Goal: Information Seeking & Learning: Learn about a topic

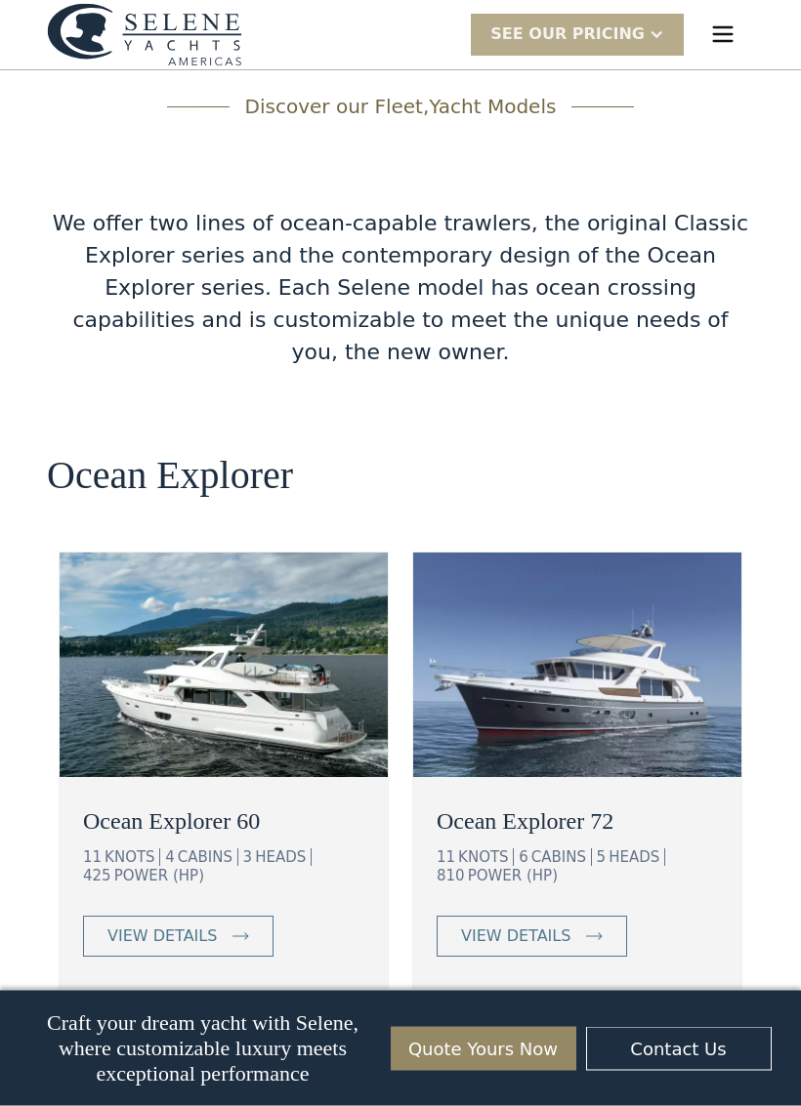
scroll to position [3145, 0]
click at [559, 916] on link "view details" at bounding box center [532, 936] width 190 height 41
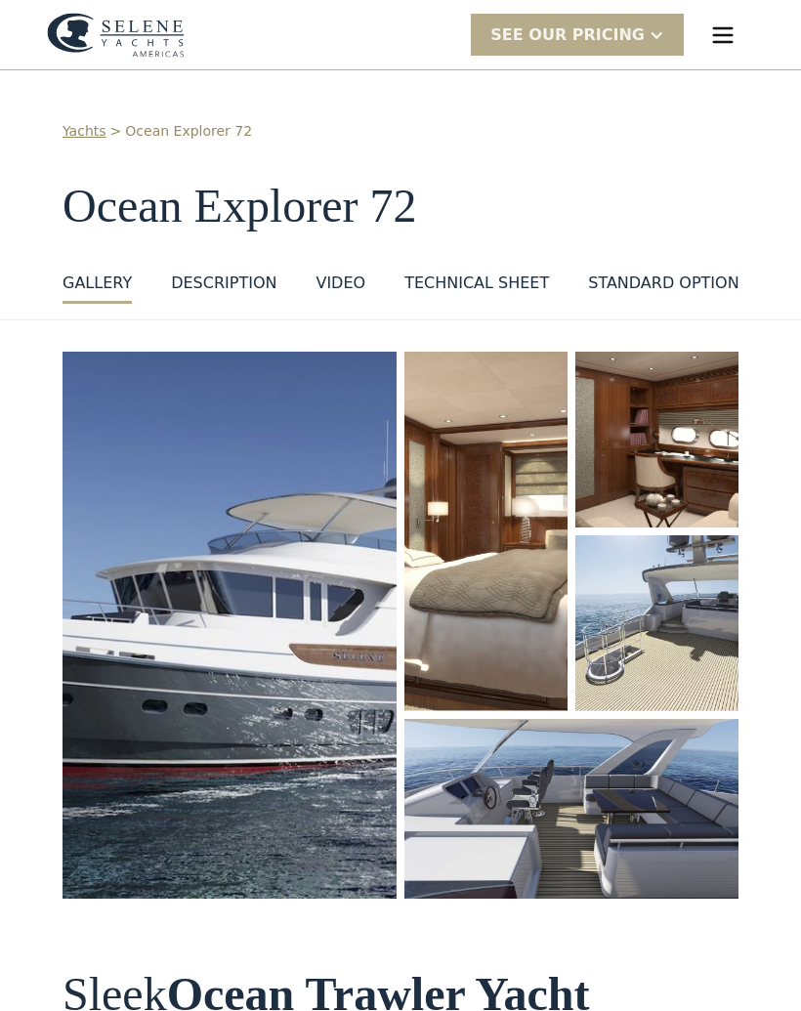
click at [159, 672] on img "open lightbox" at bounding box center [230, 625] width 334 height 547
click at [176, 578] on img "open lightbox" at bounding box center [230, 625] width 334 height 547
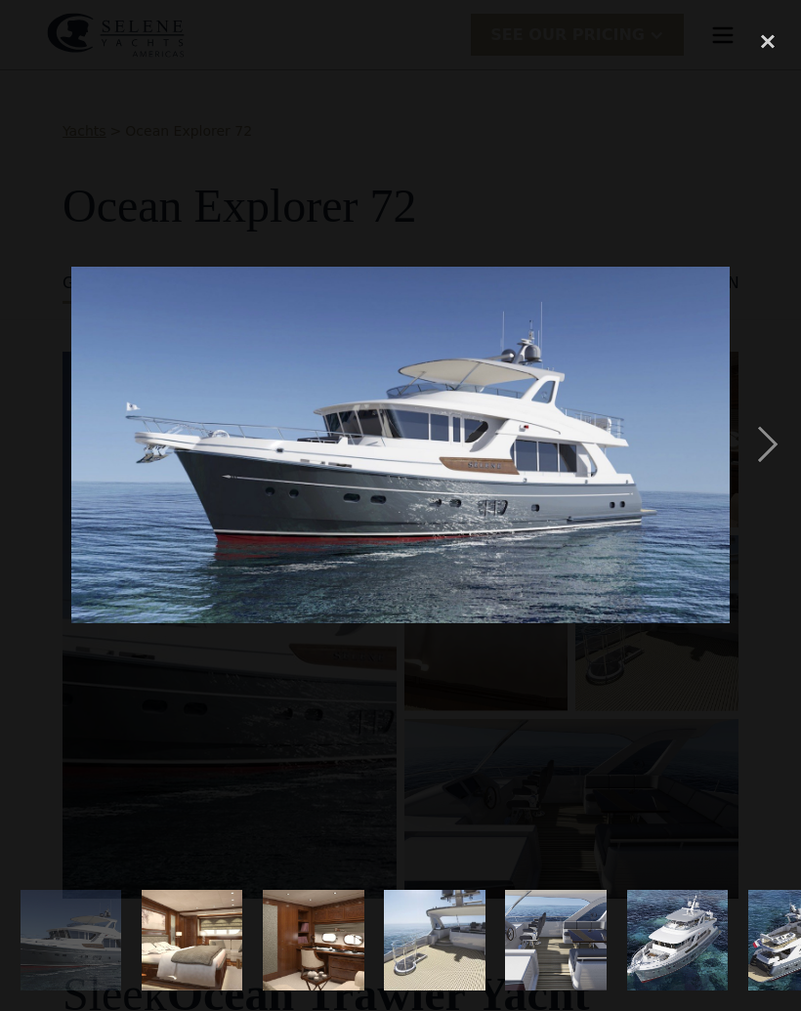
click at [768, 453] on div "next image" at bounding box center [767, 445] width 66 height 849
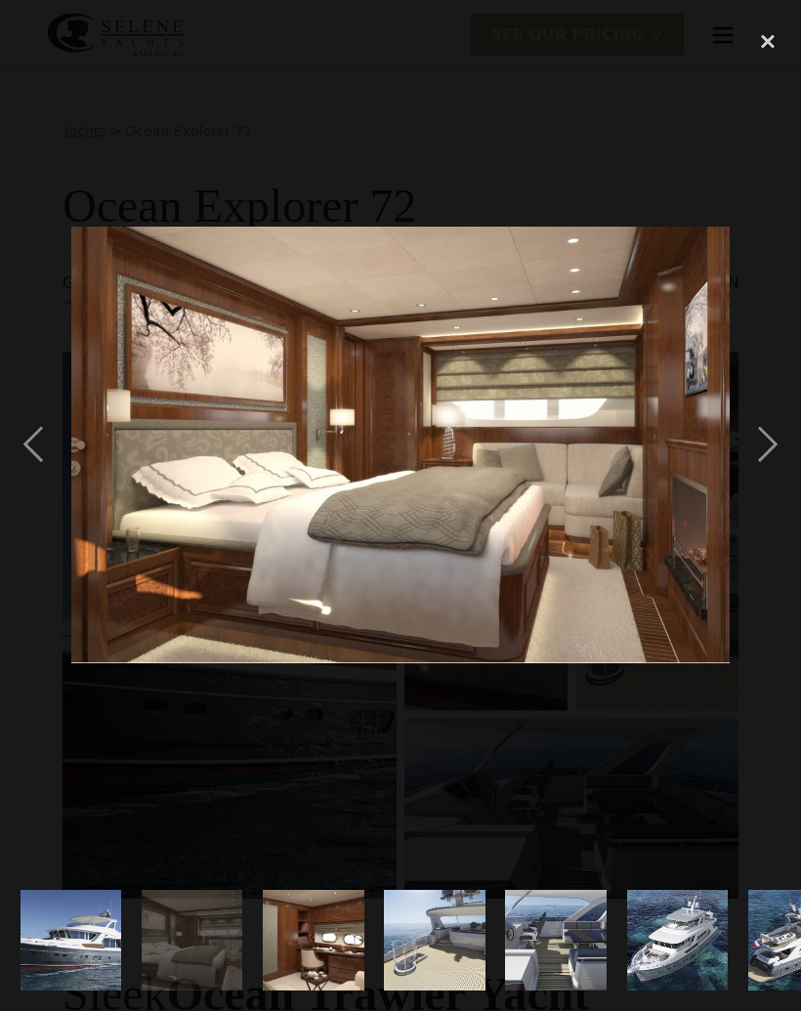
click at [751, 450] on div "next image" at bounding box center [767, 445] width 66 height 849
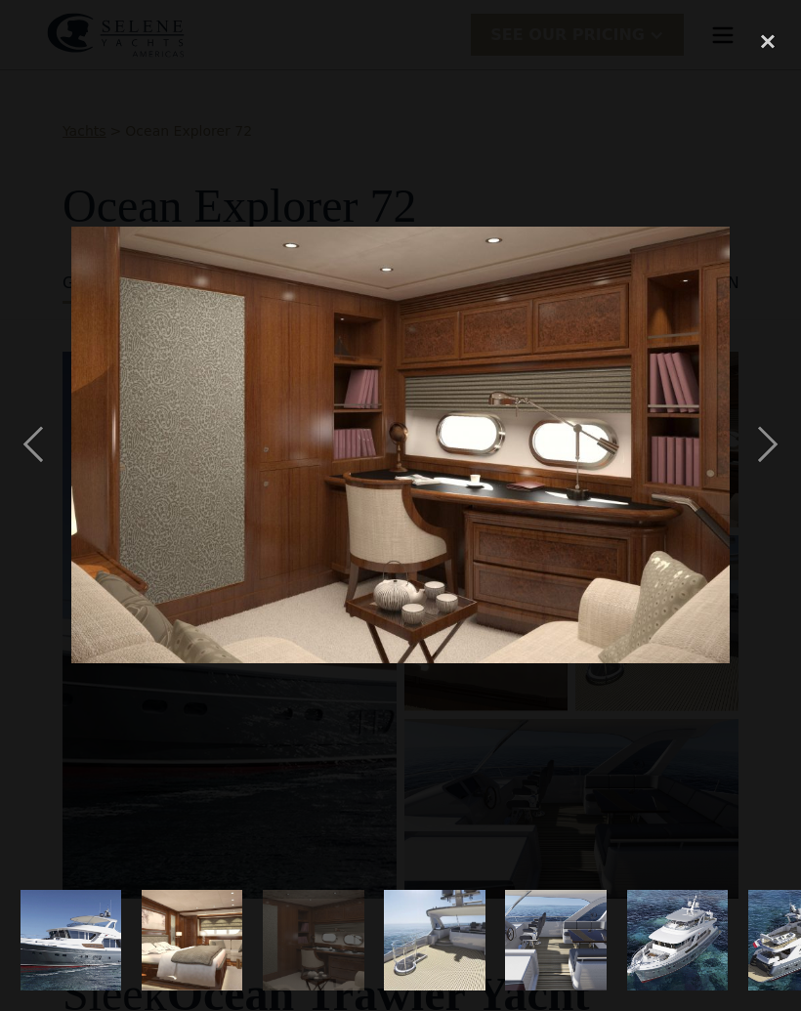
click at [770, 435] on div "next image" at bounding box center [767, 445] width 66 height 849
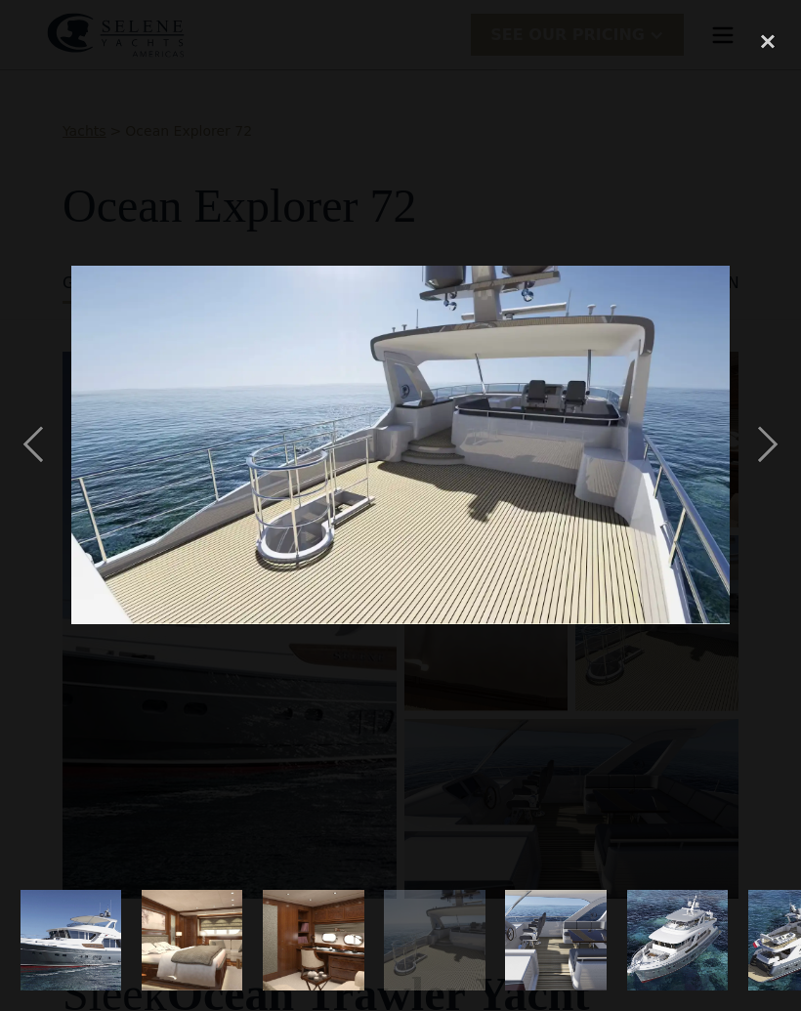
click at [771, 448] on div "next image" at bounding box center [767, 445] width 66 height 849
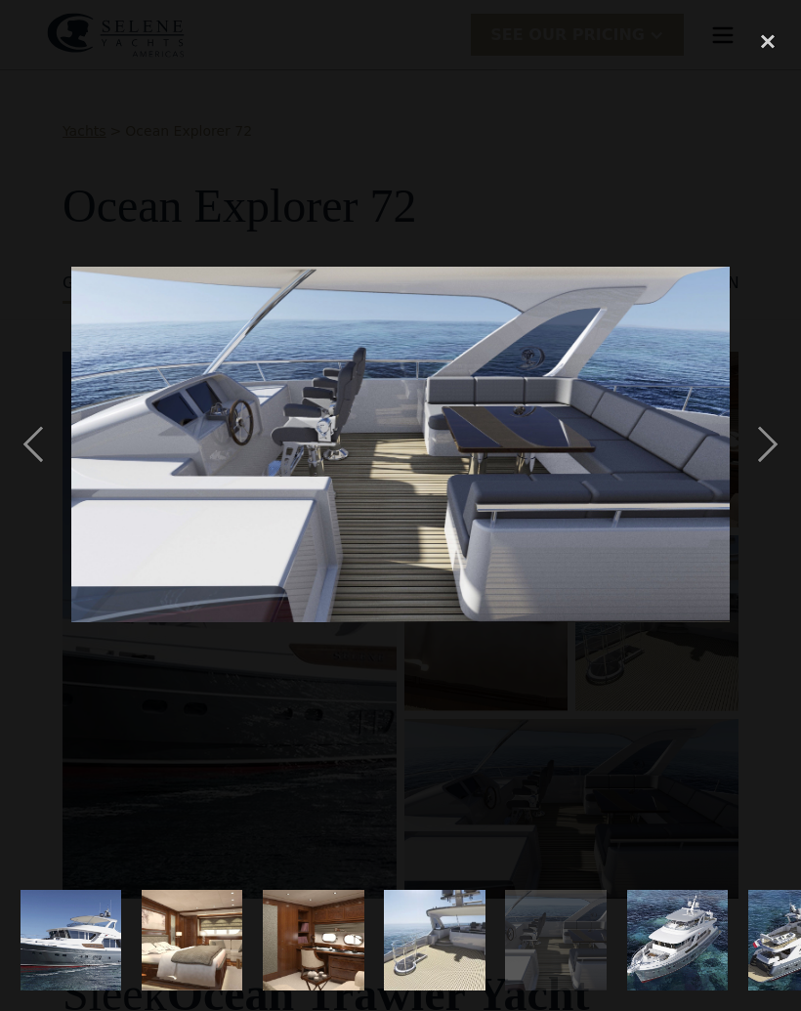
click at [770, 444] on div "next image" at bounding box center [767, 445] width 66 height 849
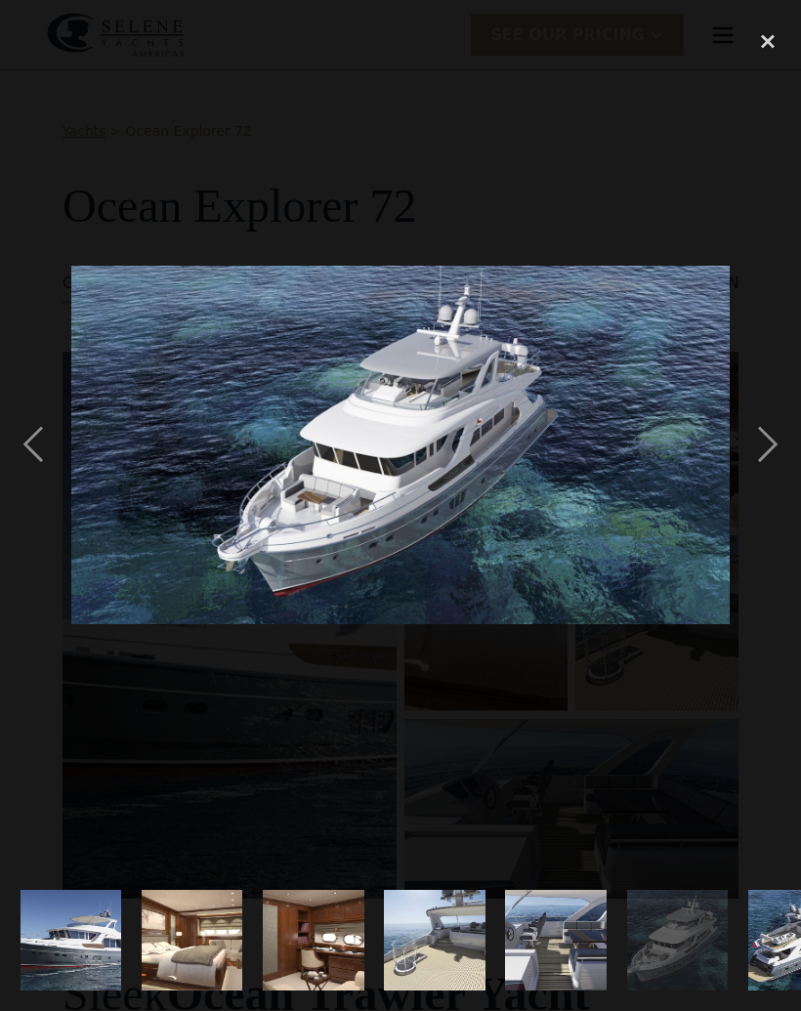
click at [760, 433] on div "next image" at bounding box center [767, 445] width 66 height 849
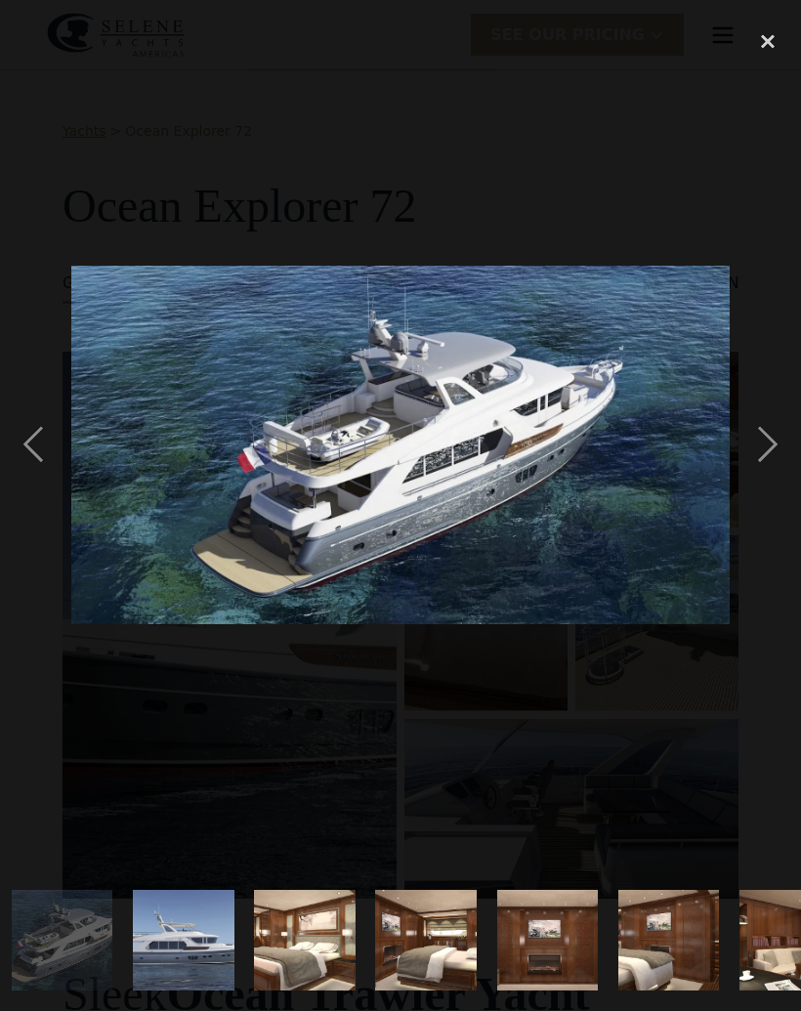
scroll to position [0, 737]
click at [766, 442] on div "next image" at bounding box center [767, 445] width 66 height 849
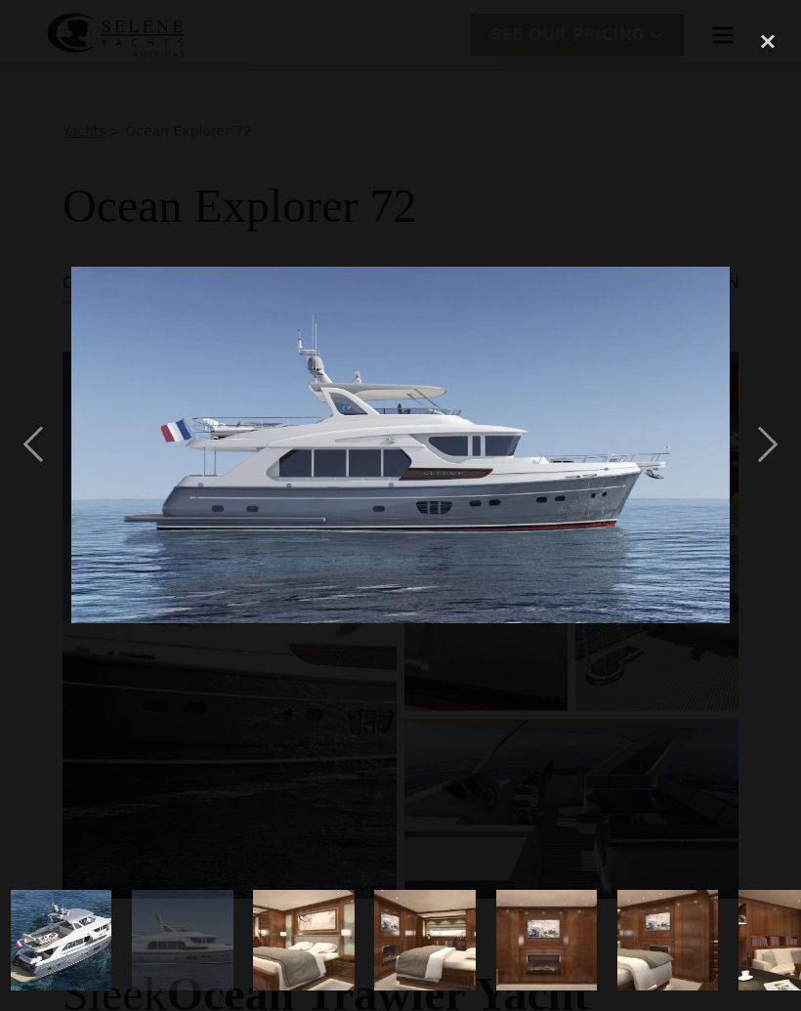
click at [768, 447] on div "next image" at bounding box center [767, 445] width 66 height 849
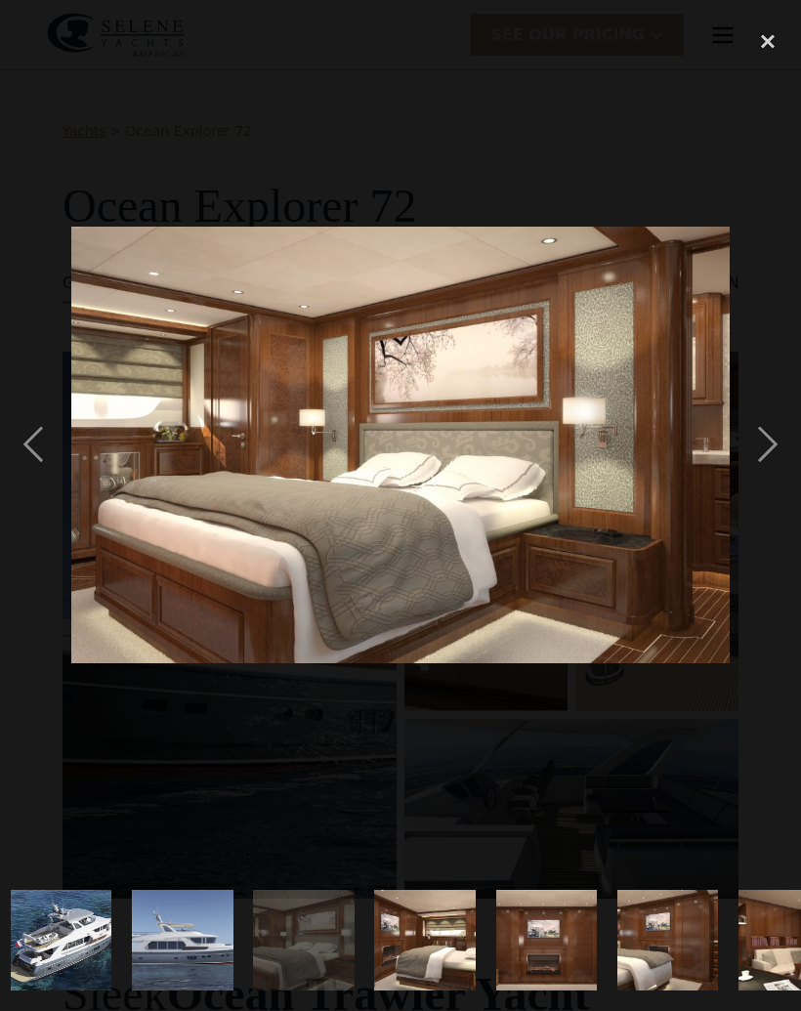
click at [762, 438] on div "next image" at bounding box center [767, 445] width 66 height 849
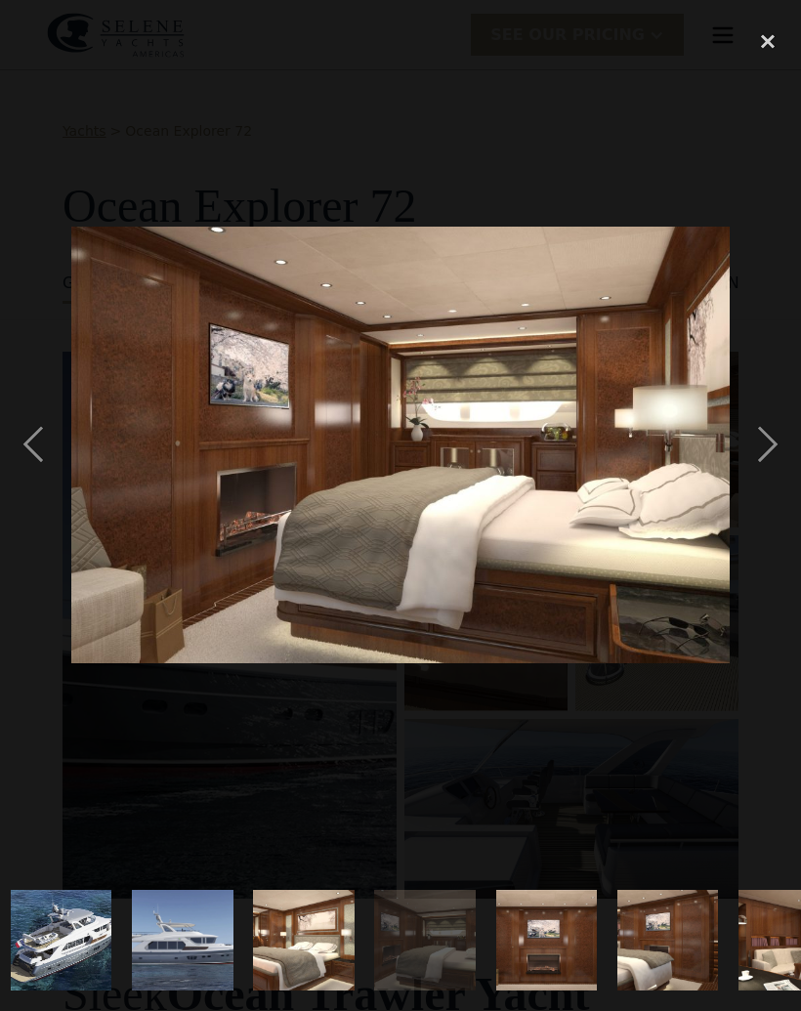
click at [770, 437] on div "next image" at bounding box center [767, 445] width 66 height 849
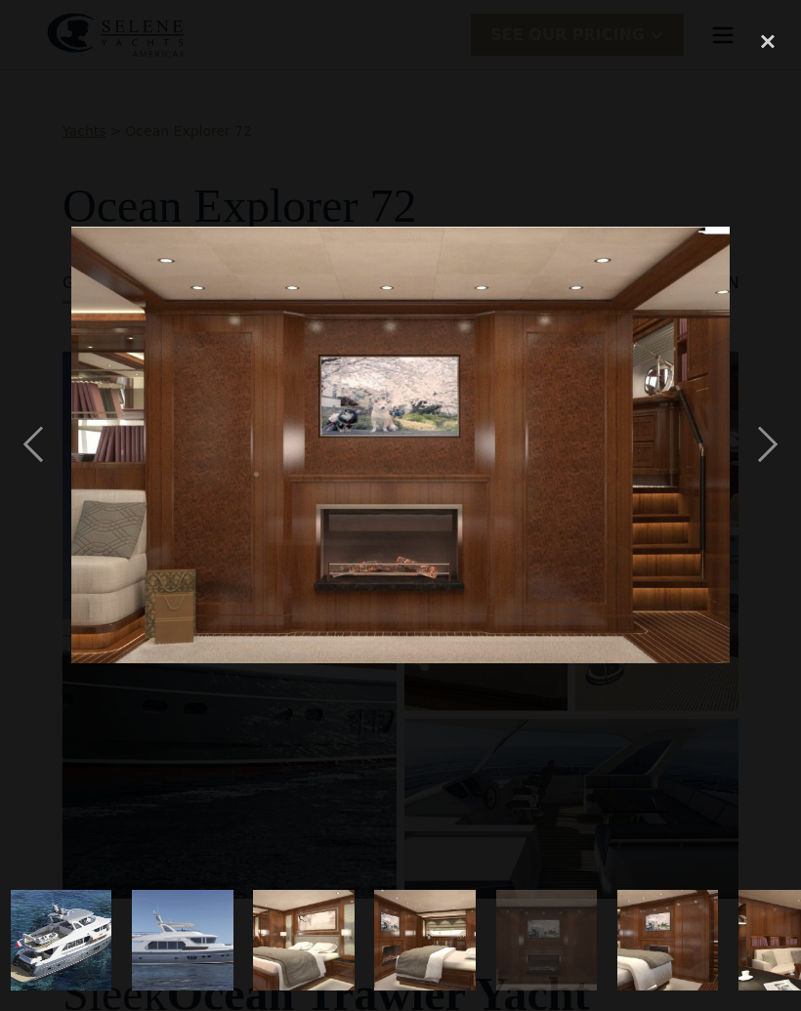
click at [771, 432] on div "next image" at bounding box center [767, 445] width 66 height 849
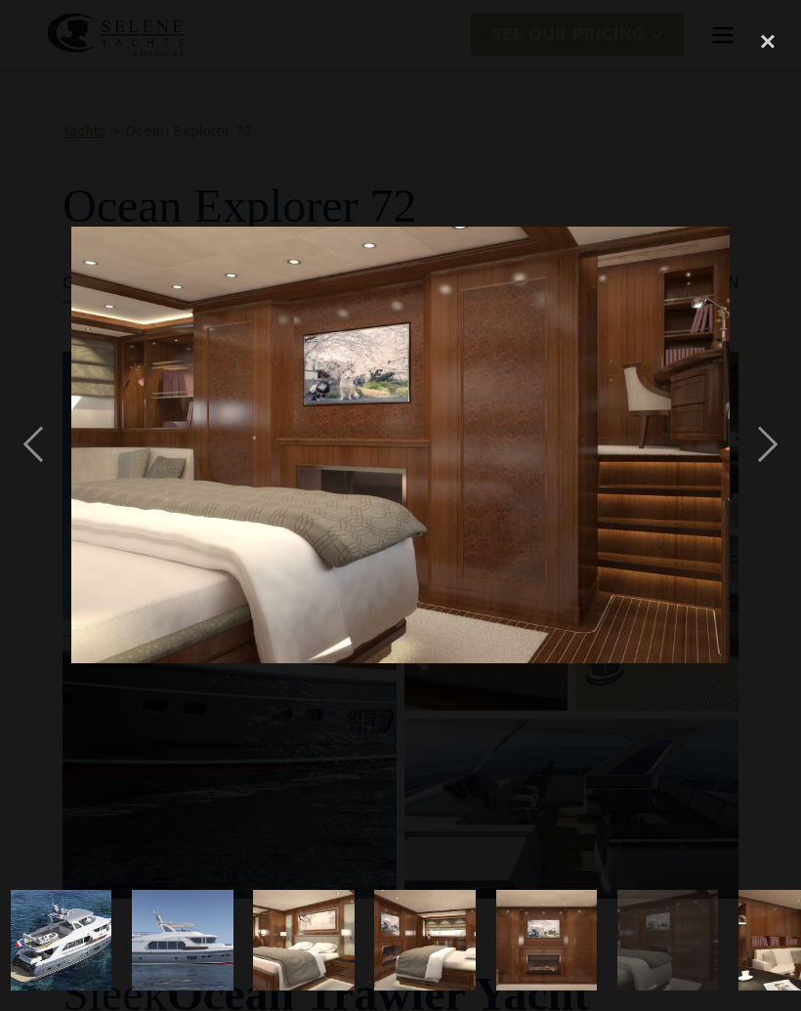
click at [770, 440] on div "next image" at bounding box center [767, 445] width 66 height 849
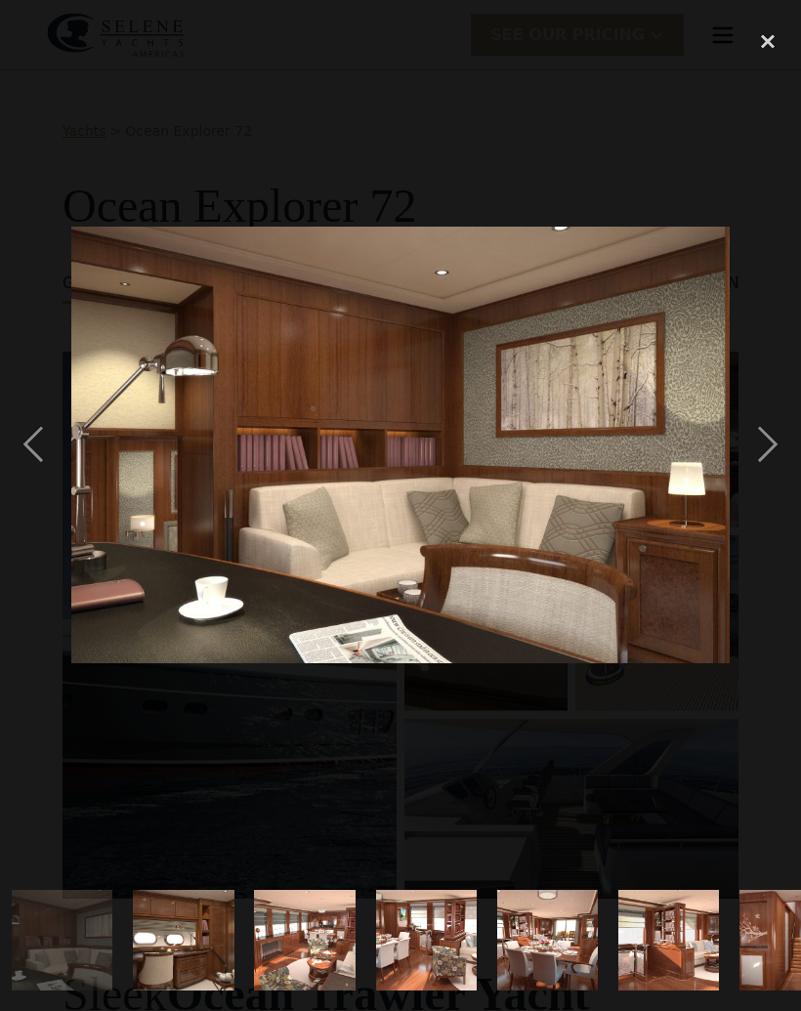
scroll to position [0, 1466]
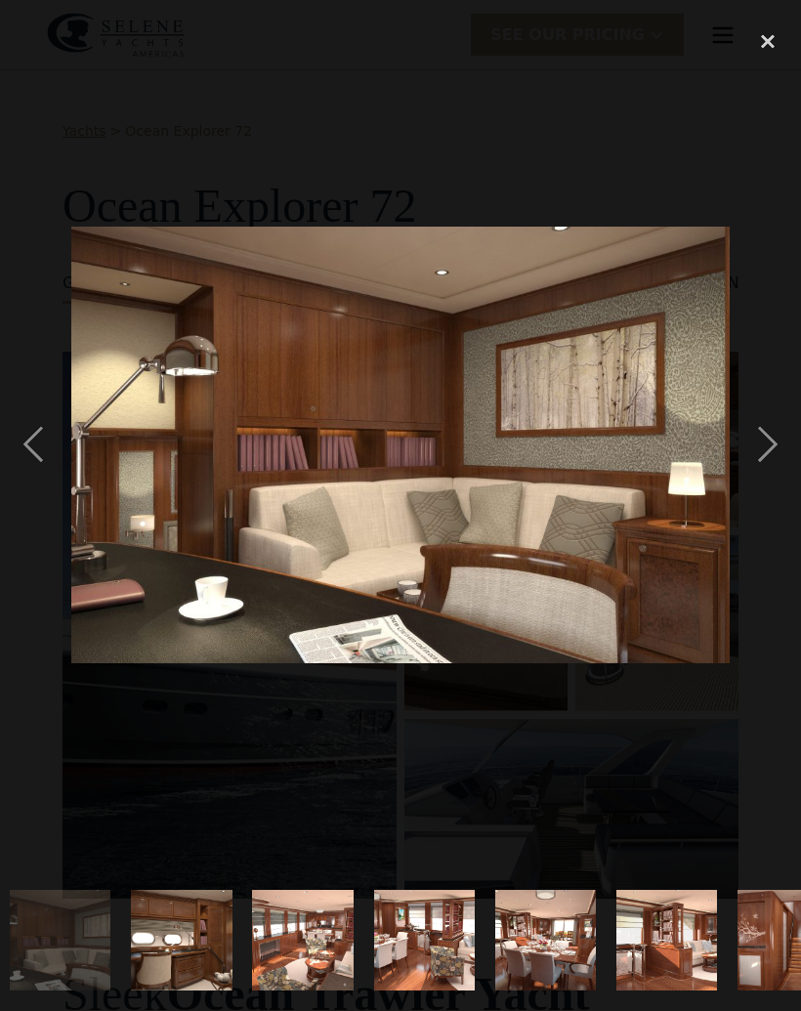
click at [771, 439] on div "next image" at bounding box center [767, 445] width 66 height 849
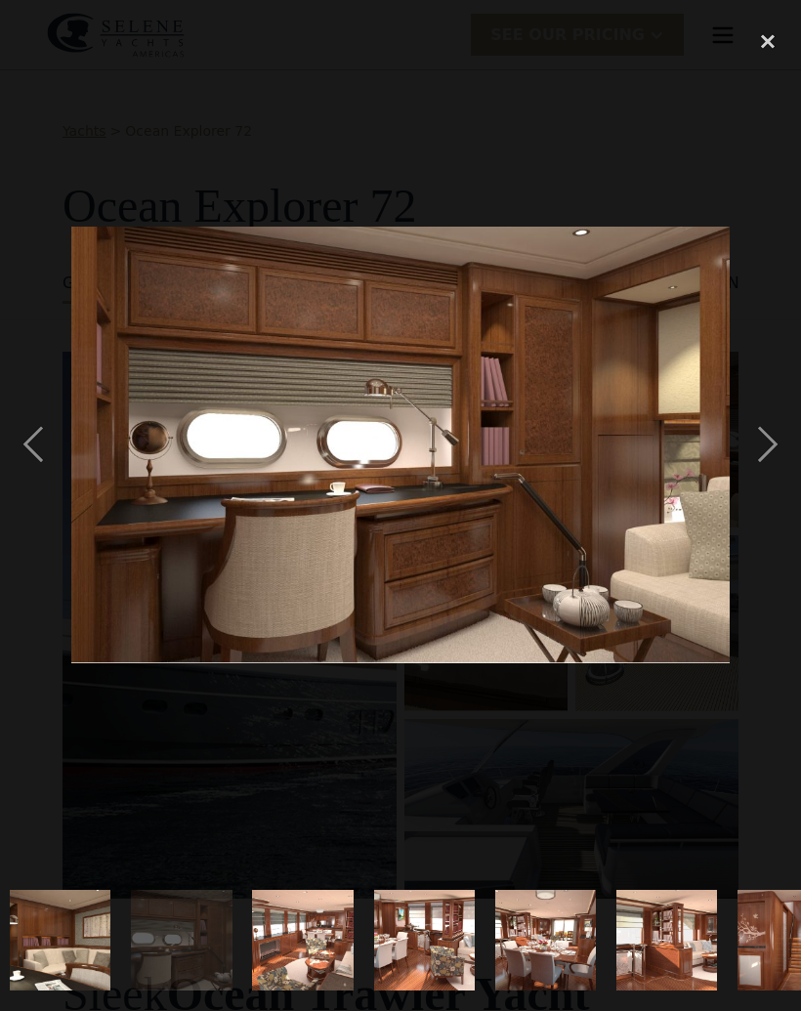
click at [772, 439] on div "next image" at bounding box center [767, 445] width 66 height 849
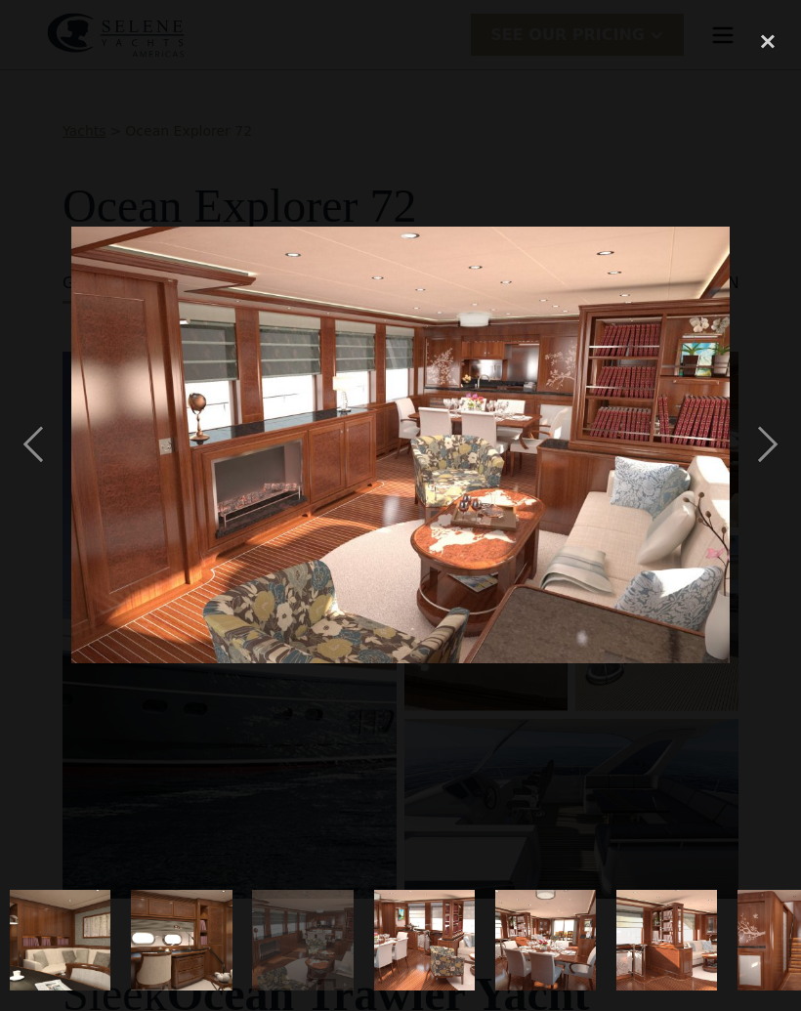
click at [758, 438] on div "next image" at bounding box center [767, 445] width 66 height 849
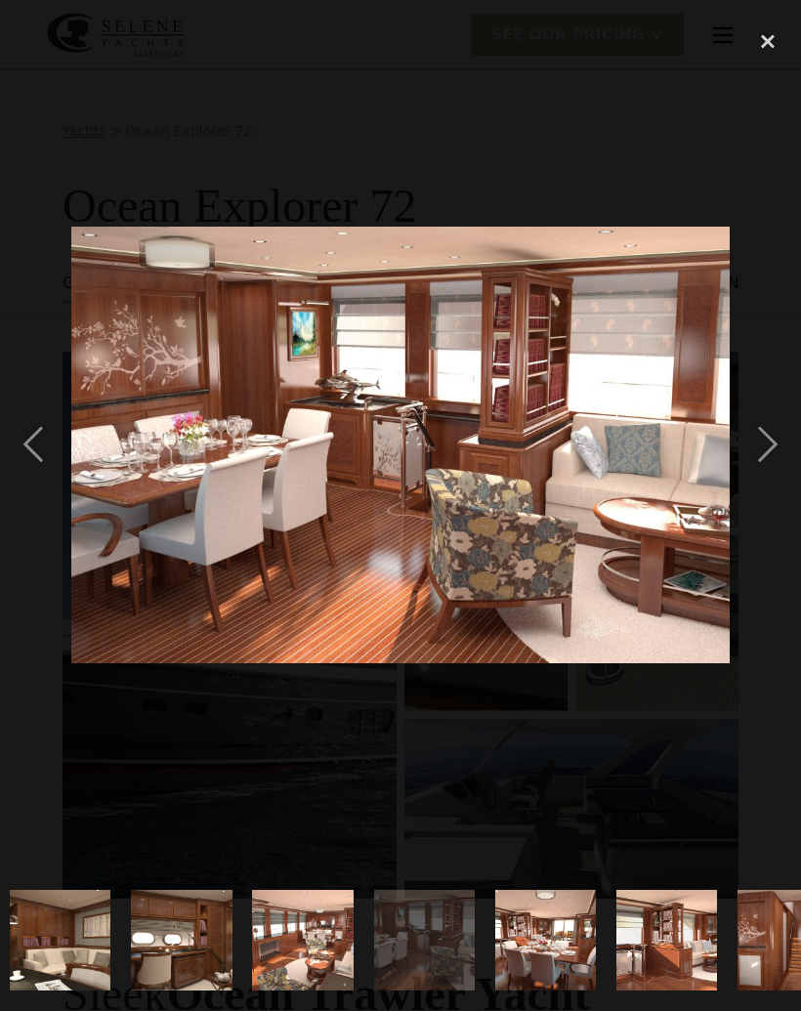
click at [754, 447] on div "next image" at bounding box center [767, 445] width 66 height 849
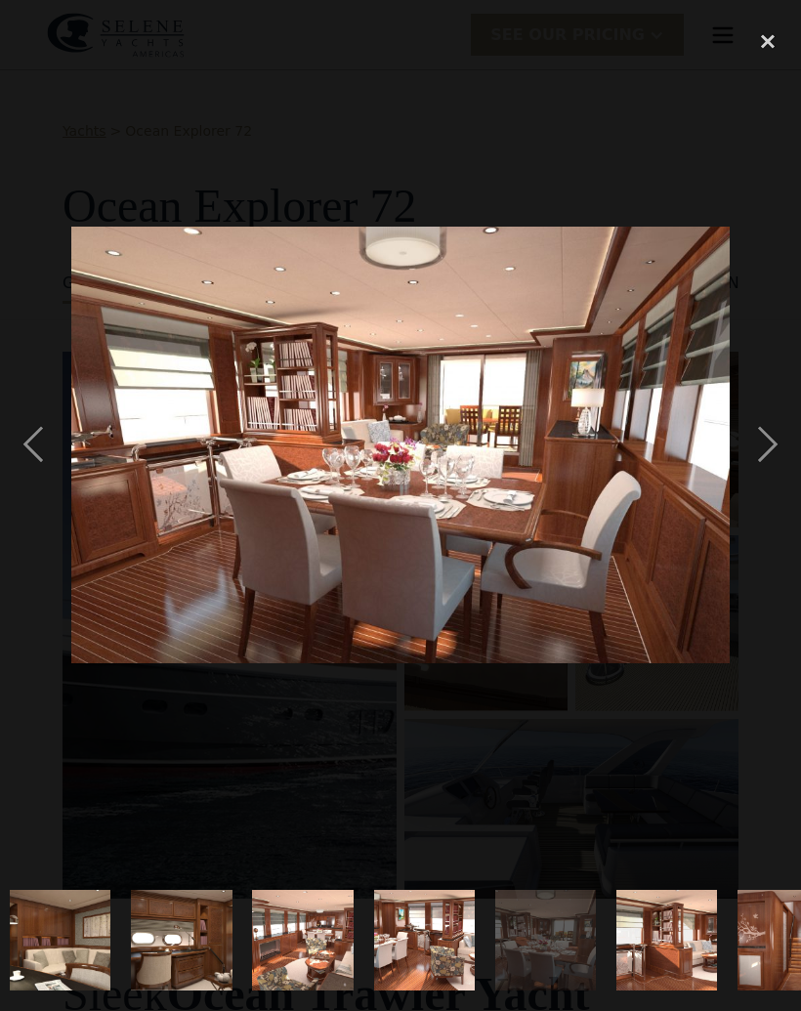
click at [772, 447] on div "next image" at bounding box center [767, 445] width 66 height 849
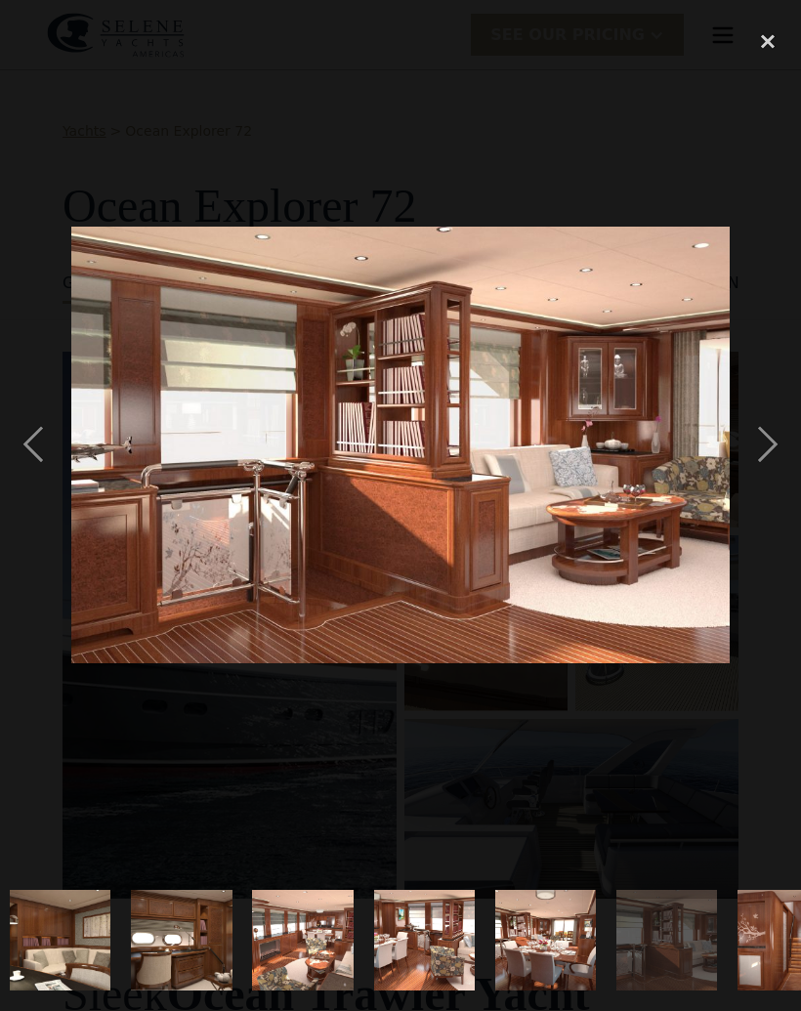
click at [776, 442] on div "next image" at bounding box center [767, 445] width 66 height 849
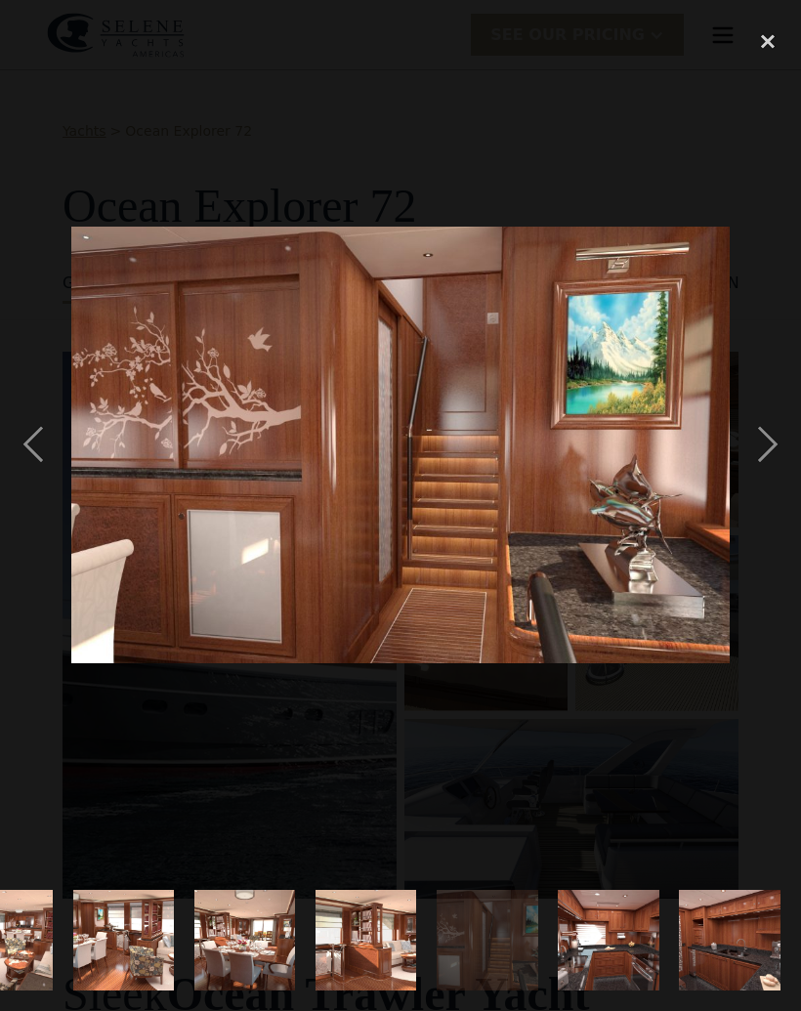
scroll to position [0, 1767]
click at [770, 438] on div "next image" at bounding box center [767, 445] width 66 height 849
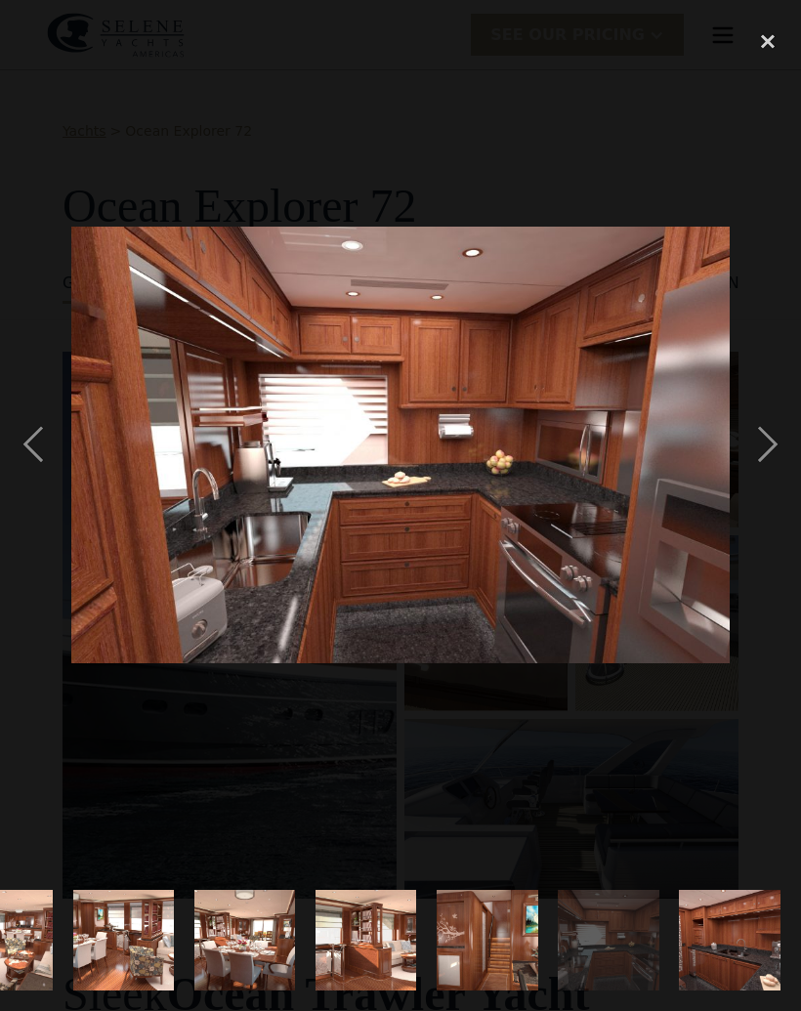
click at [783, 435] on div "next image" at bounding box center [767, 445] width 66 height 849
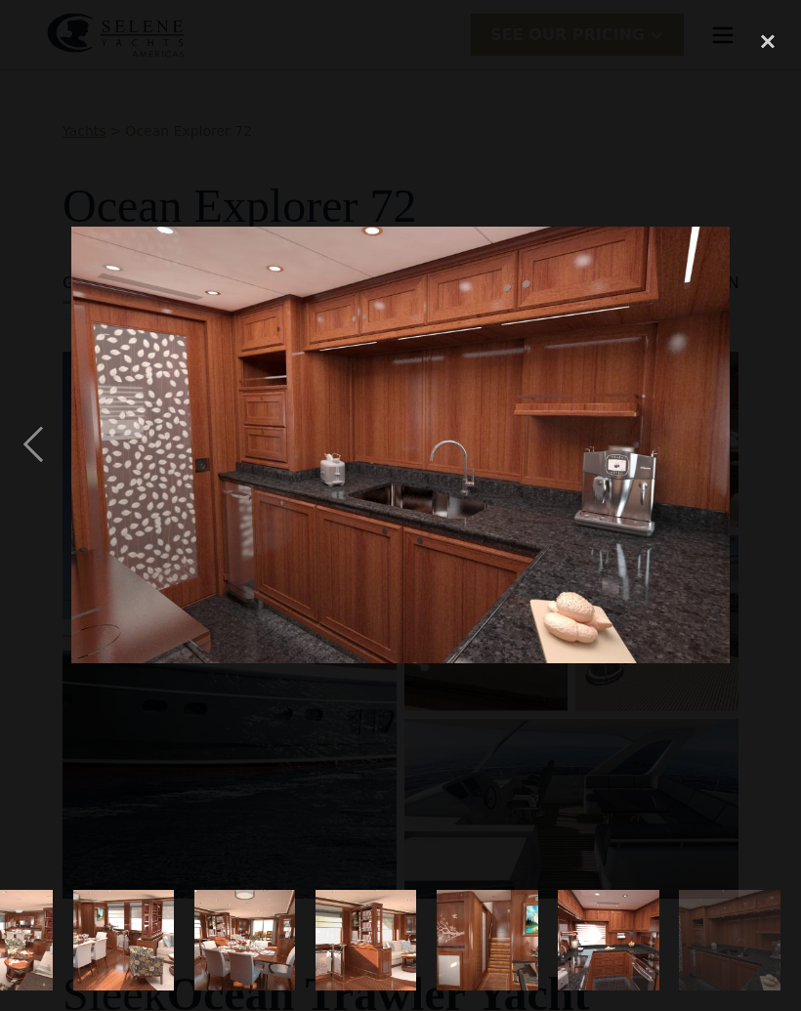
click at [773, 438] on div "next image" at bounding box center [767, 445] width 66 height 849
click at [766, 39] on div "close lightbox" at bounding box center [767, 42] width 66 height 43
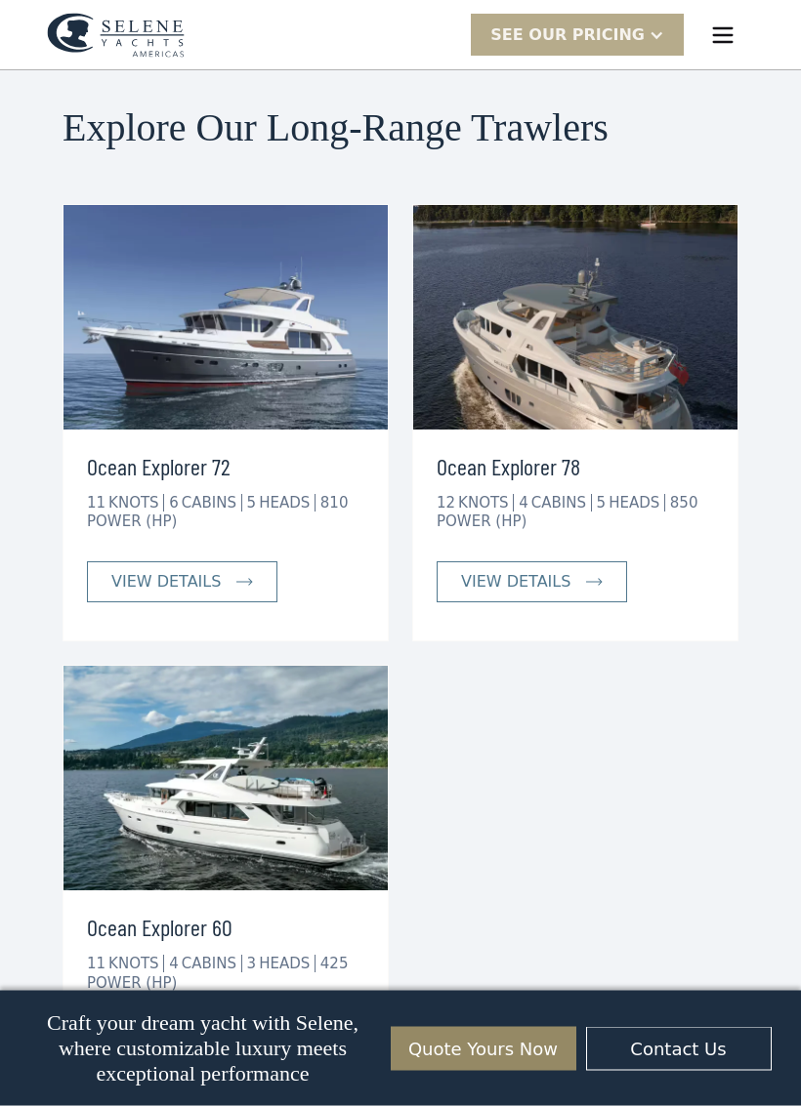
scroll to position [4409, 0]
click at [491, 570] on div "view details" at bounding box center [515, 581] width 109 height 23
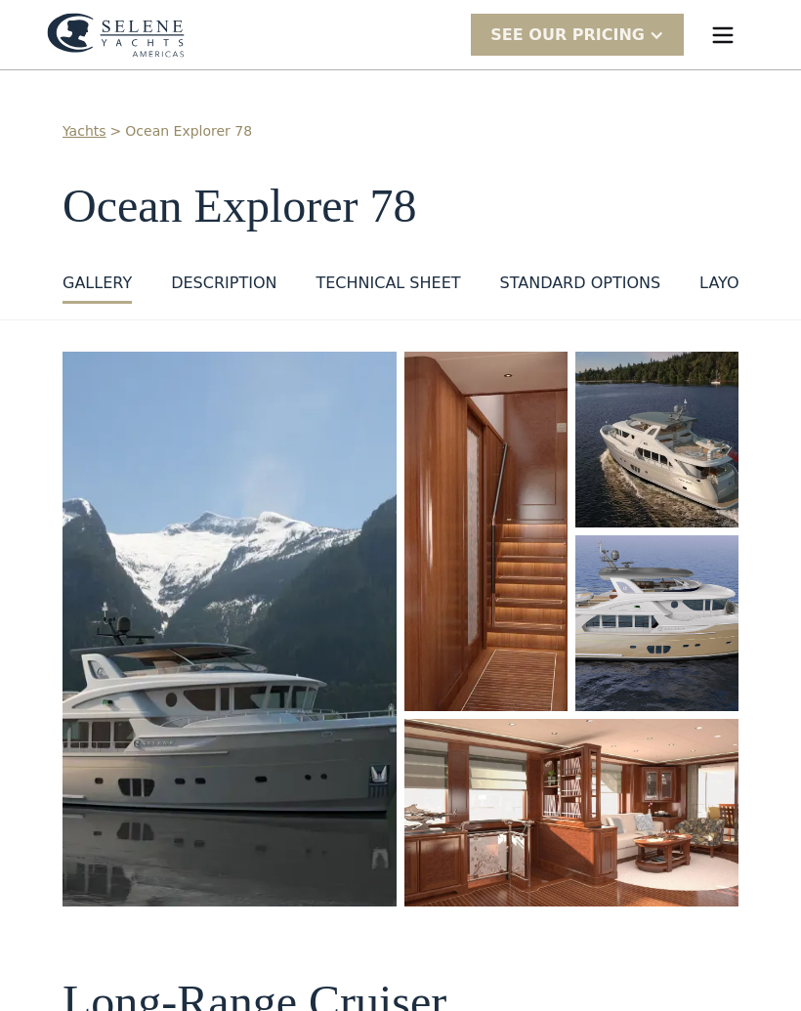
click at [139, 556] on img "open lightbox" at bounding box center [230, 629] width 334 height 555
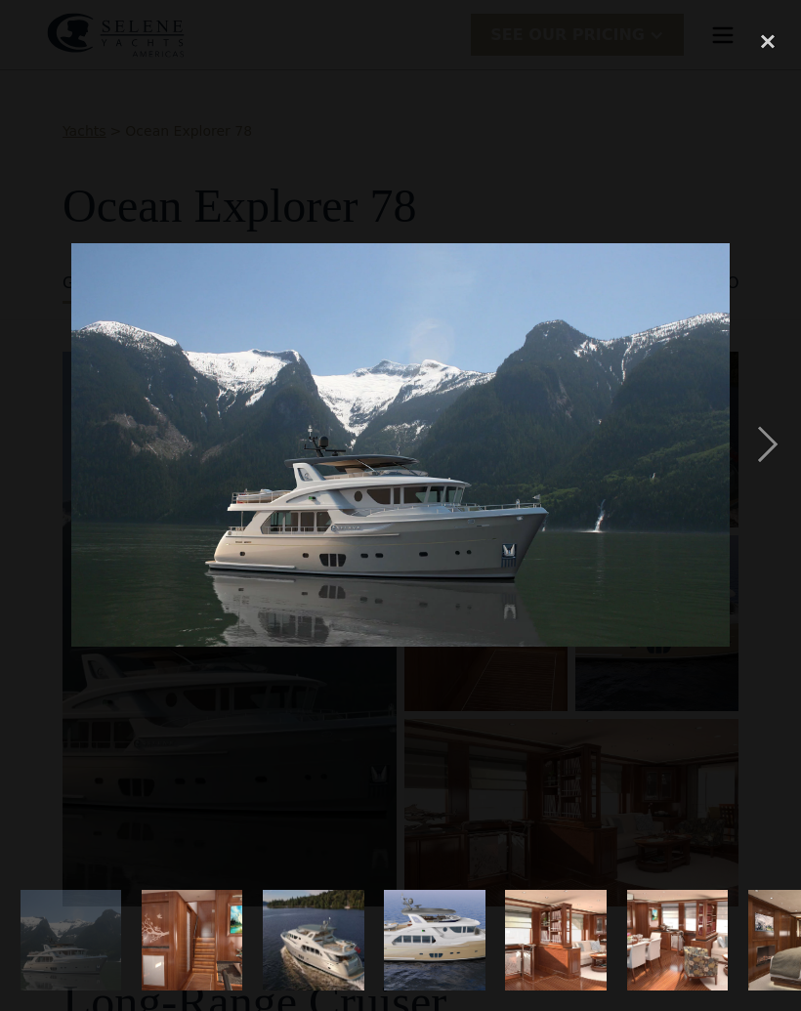
click at [767, 466] on div "next image" at bounding box center [767, 445] width 66 height 849
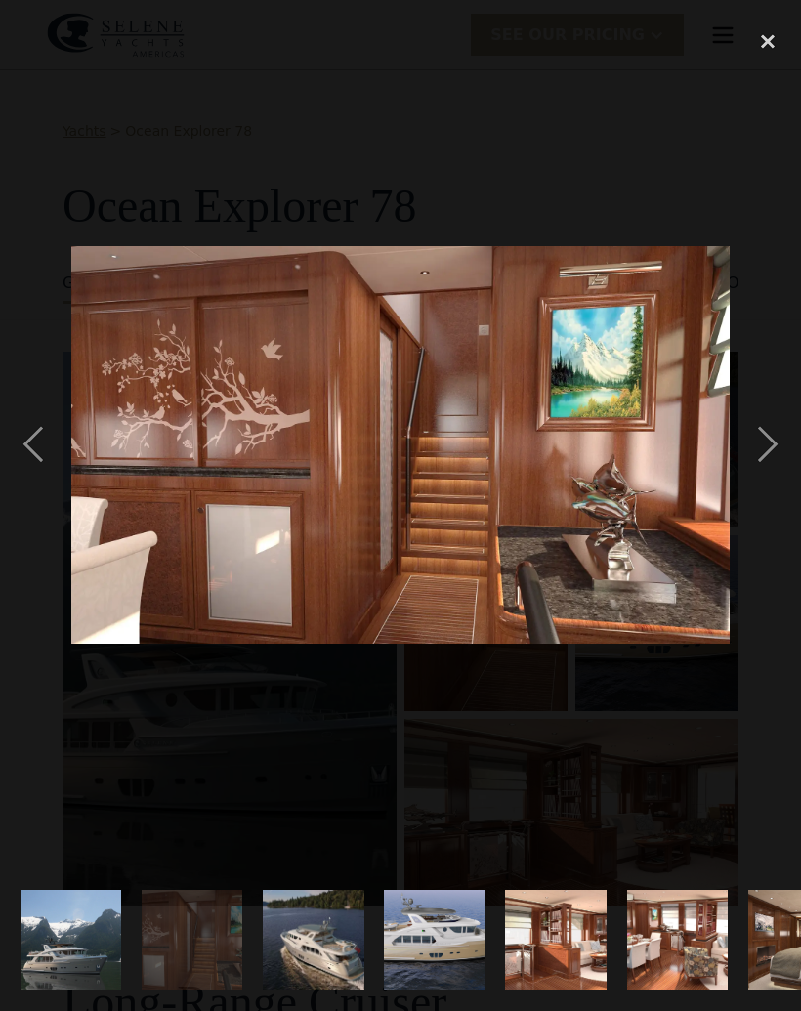
click at [777, 435] on div "next image" at bounding box center [767, 445] width 66 height 849
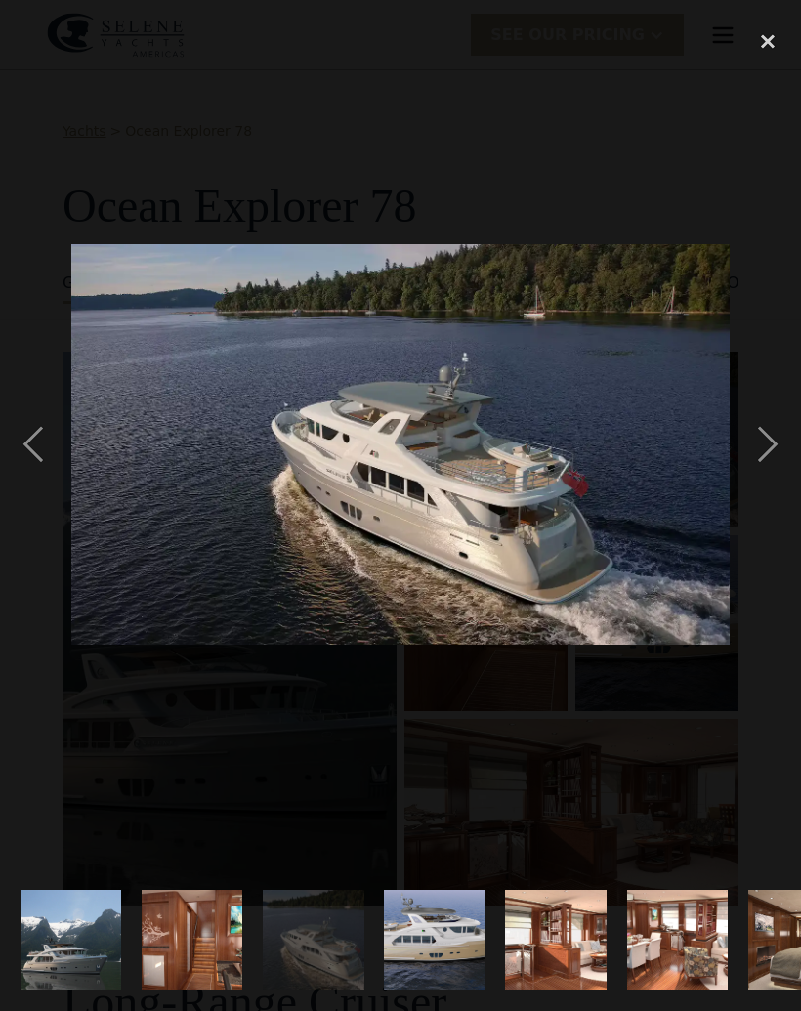
click at [773, 442] on div "next image" at bounding box center [767, 445] width 66 height 849
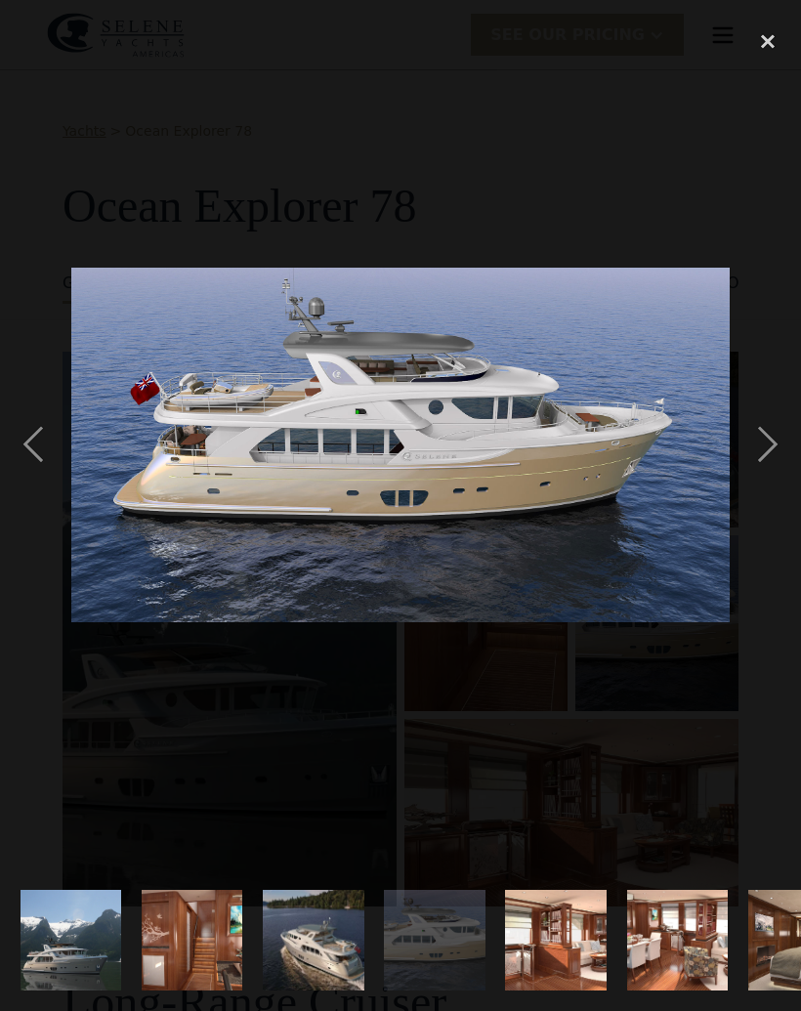
click at [781, 430] on div "next image" at bounding box center [767, 445] width 66 height 849
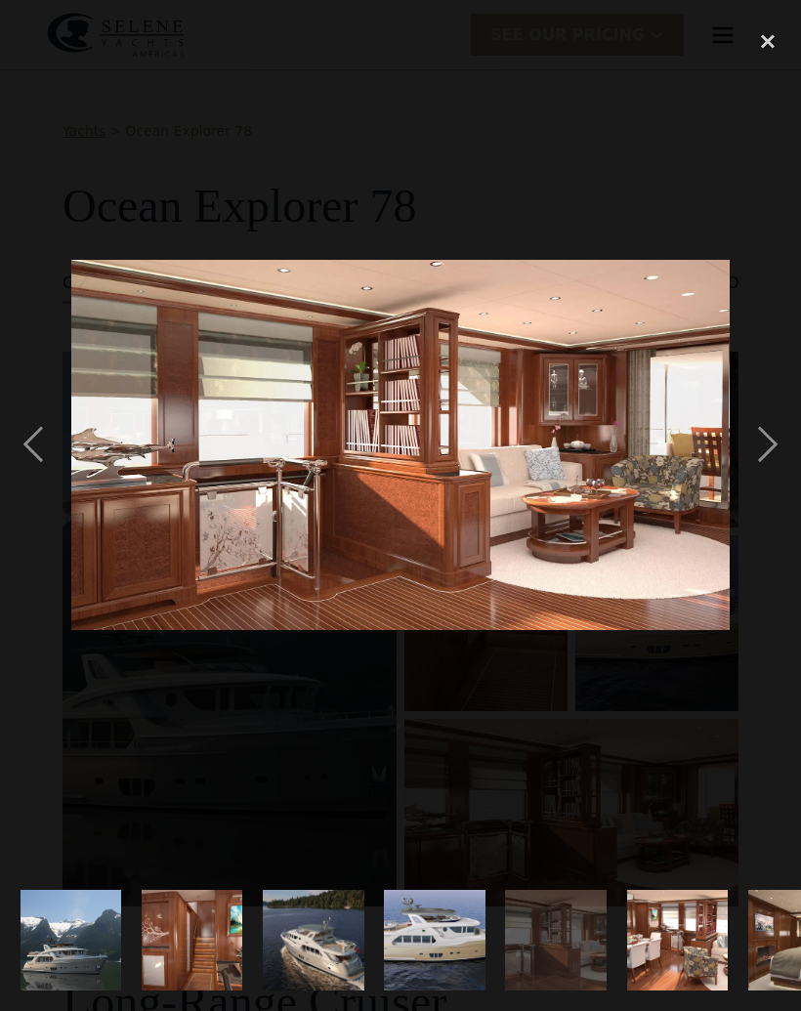
click at [779, 435] on div "next image" at bounding box center [767, 445] width 66 height 849
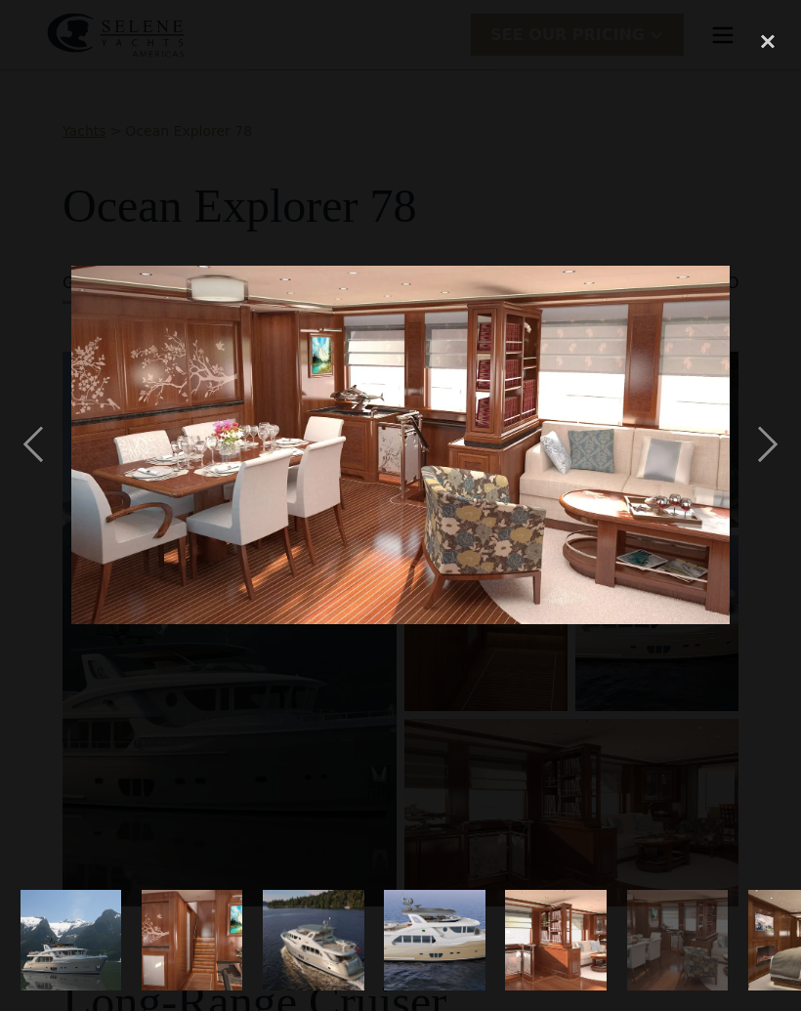
click at [781, 434] on div "next image" at bounding box center [767, 445] width 66 height 849
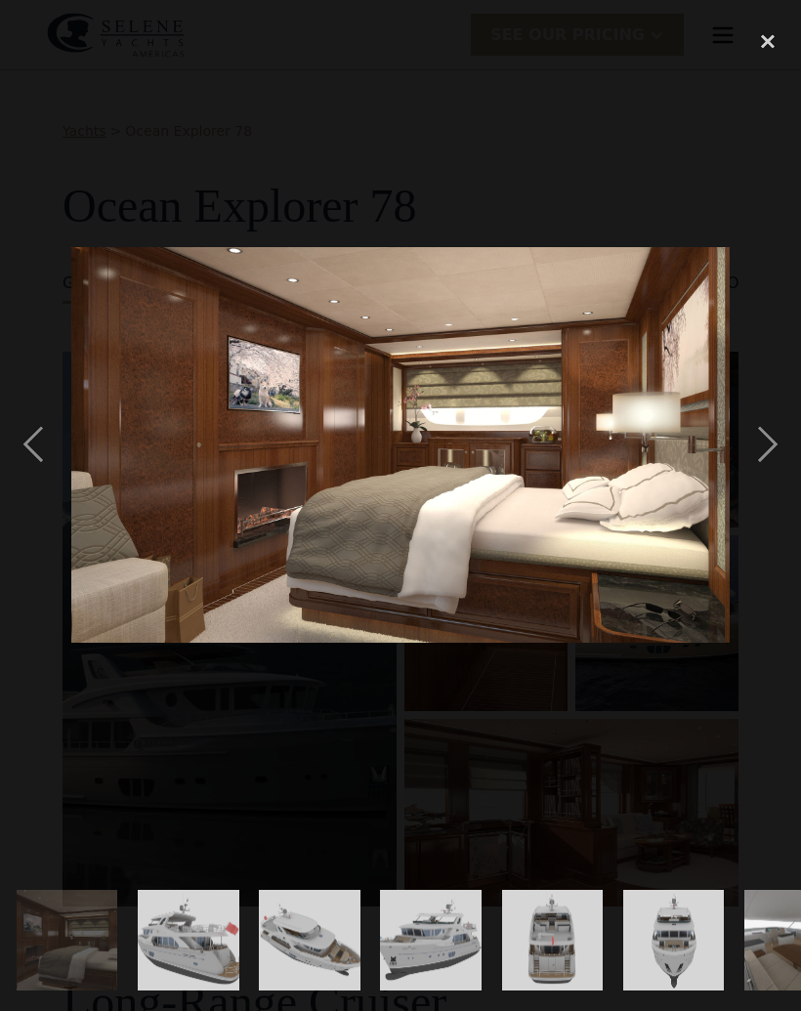
scroll to position [0, 737]
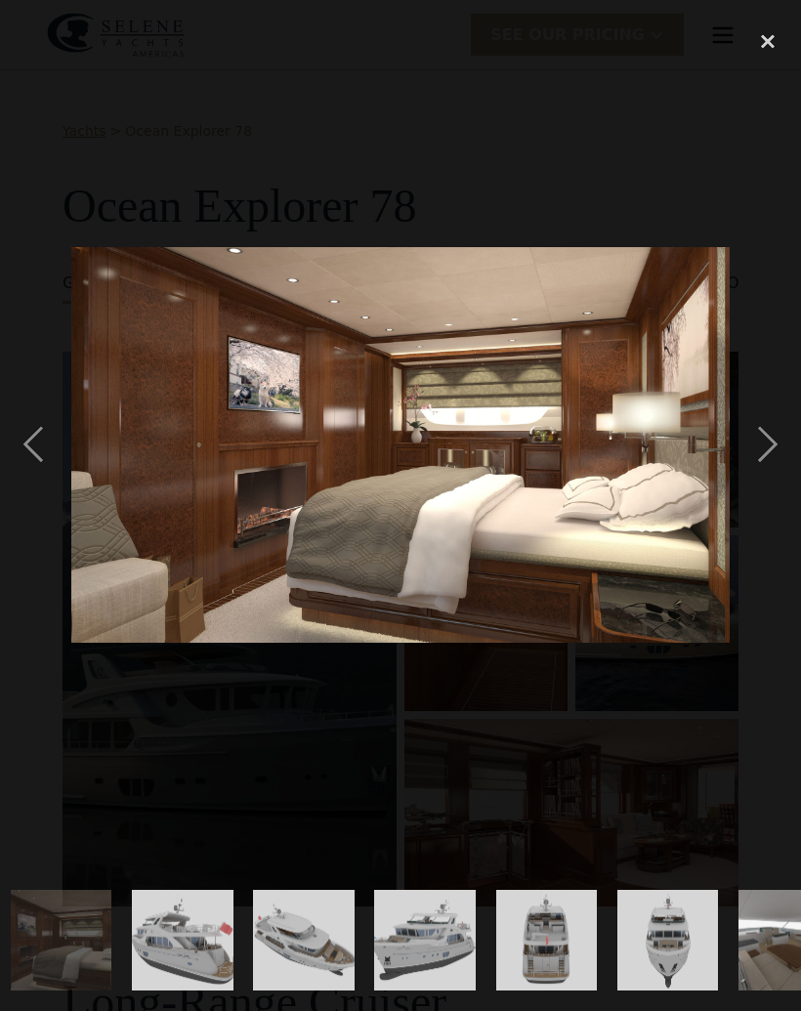
click at [778, 434] on div "next image" at bounding box center [767, 445] width 66 height 849
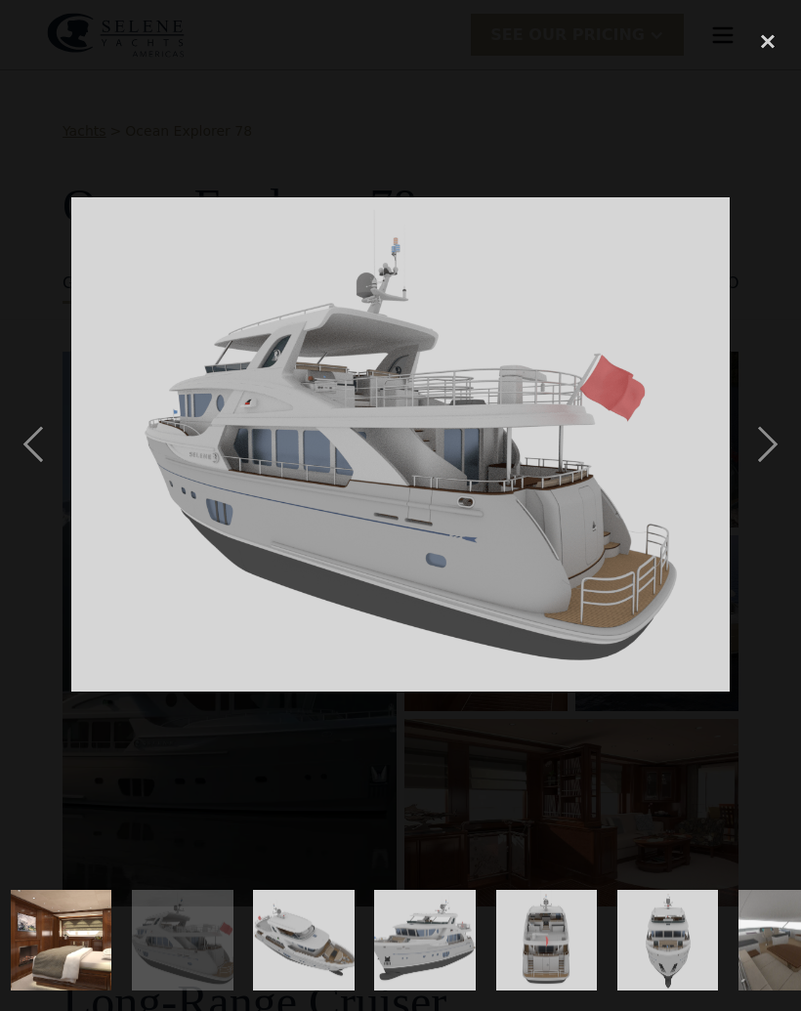
click at [776, 435] on div "next image" at bounding box center [767, 445] width 66 height 849
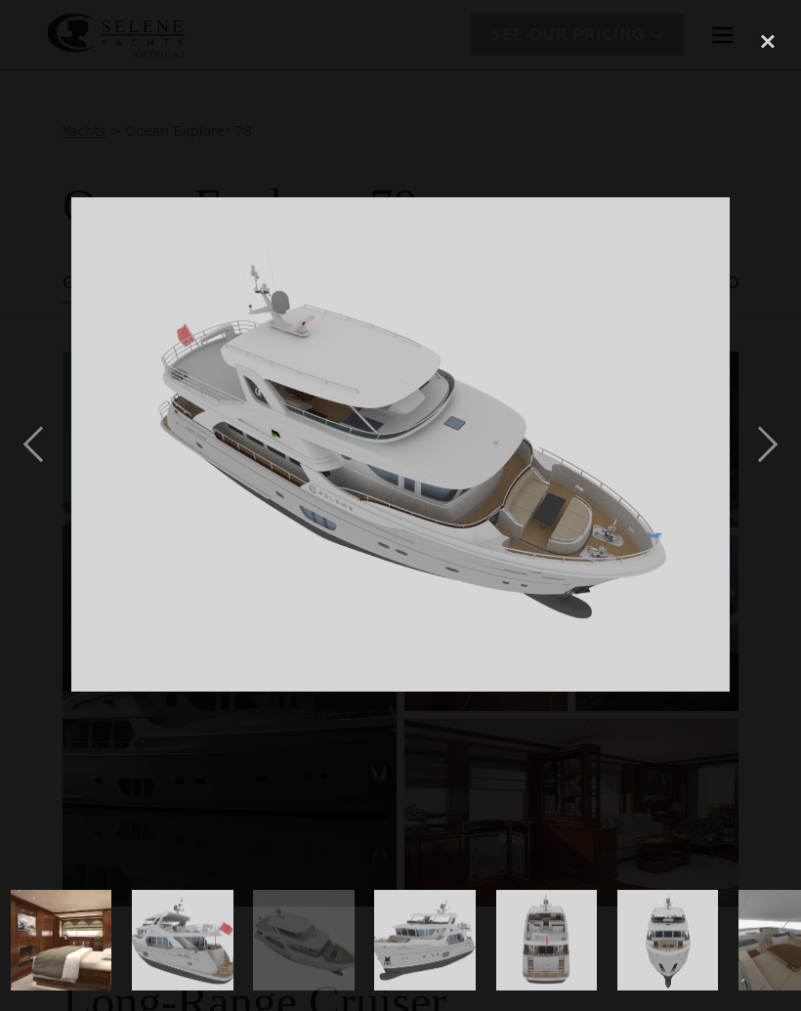
click at [770, 444] on div "next image" at bounding box center [767, 445] width 66 height 849
